Goal: Find specific page/section: Find specific page/section

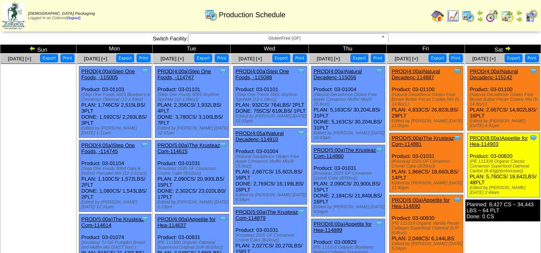
click at [322, 40] on span "GlutenFree (GF)" at bounding box center [285, 39] width 186 height 10
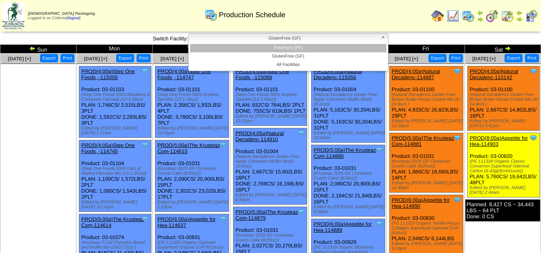
click at [316, 49] on li "FreeFrom (FF)" at bounding box center [288, 48] width 196 height 8
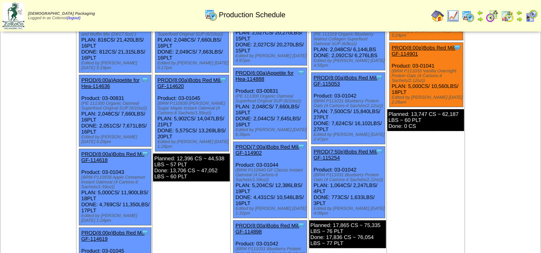
scroll to position [289, 0]
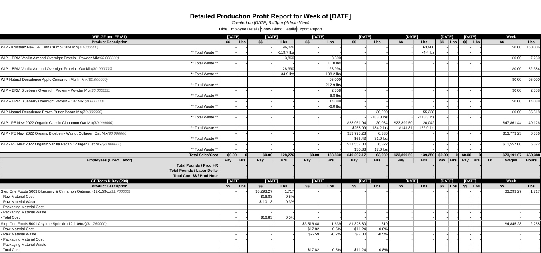
scroll to position [2094, 0]
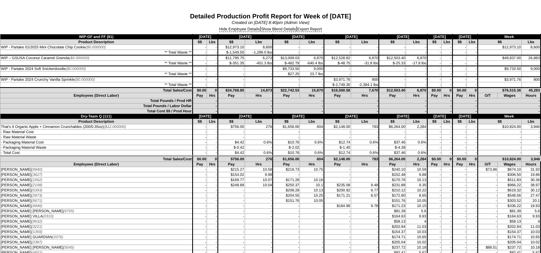
scroll to position [1227, 0]
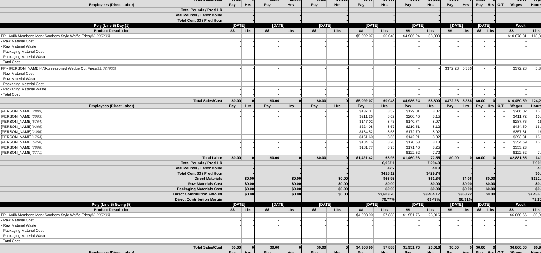
scroll to position [69, 0]
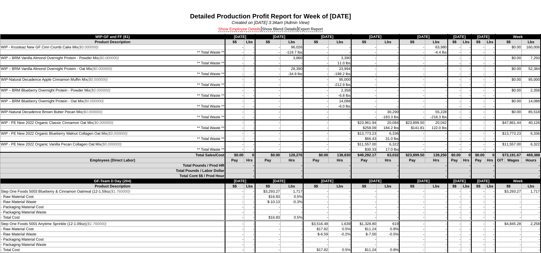
click at [245, 30] on link "Show Employee Details" at bounding box center [239, 29] width 42 height 5
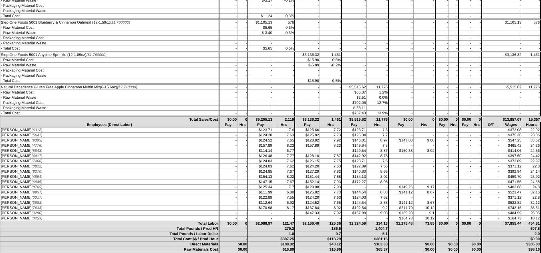
scroll to position [1119, 0]
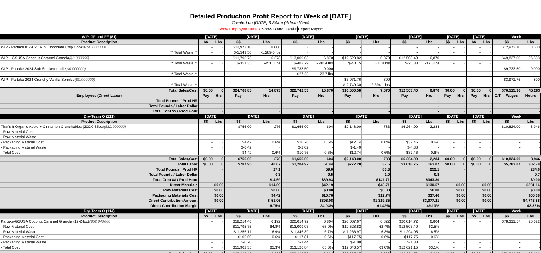
click at [240, 29] on link "Show Employee Details" at bounding box center [239, 29] width 42 height 5
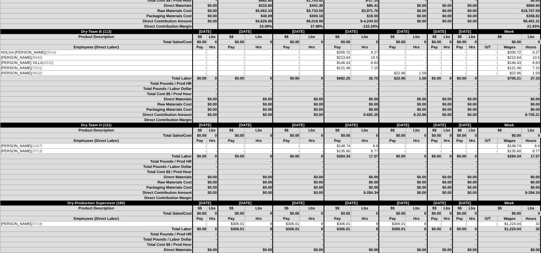
scroll to position [1106, 0]
